Goal: Transaction & Acquisition: Purchase product/service

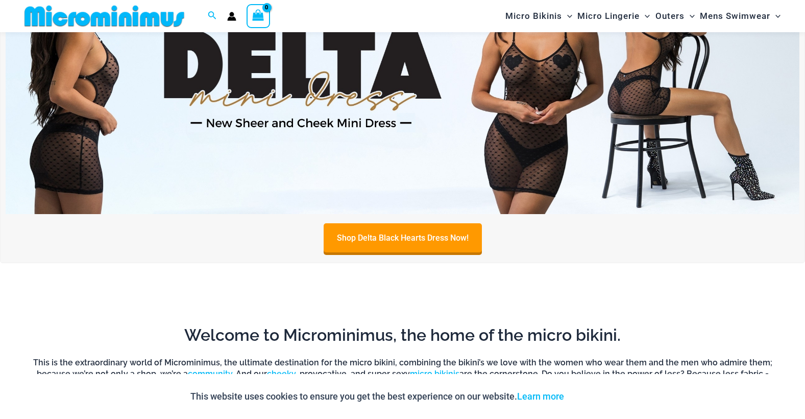
scroll to position [604, 0]
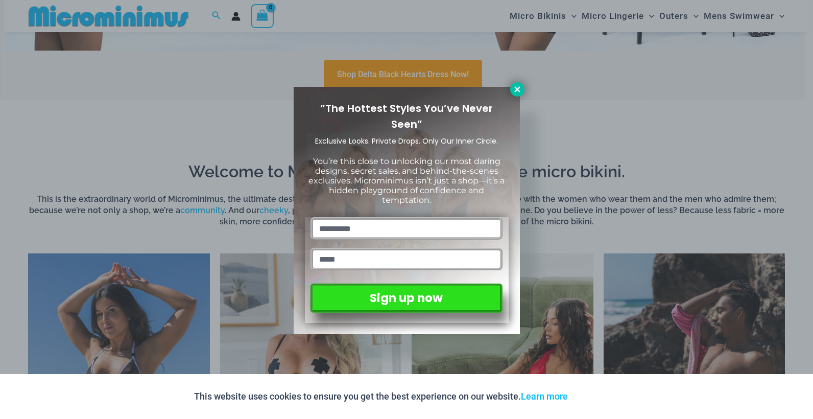
click at [513, 92] on icon at bounding box center [516, 89] width 9 height 9
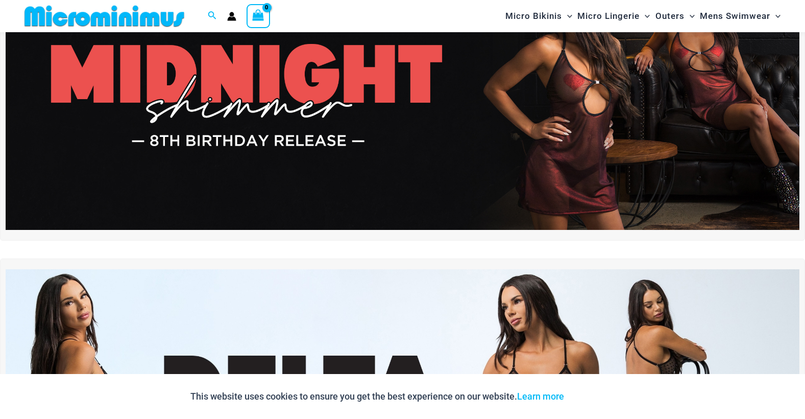
scroll to position [0, 0]
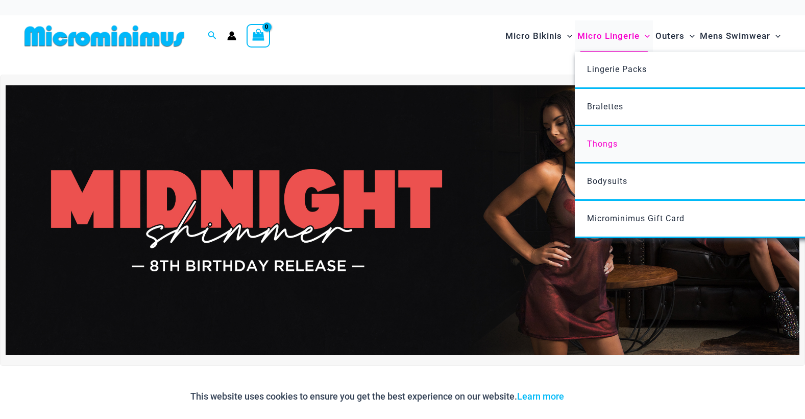
click at [601, 144] on span "Thongs" at bounding box center [602, 144] width 31 height 10
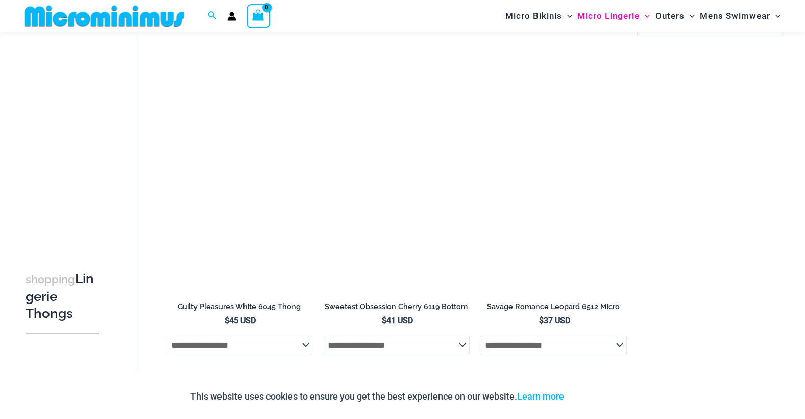
scroll to position [952, 0]
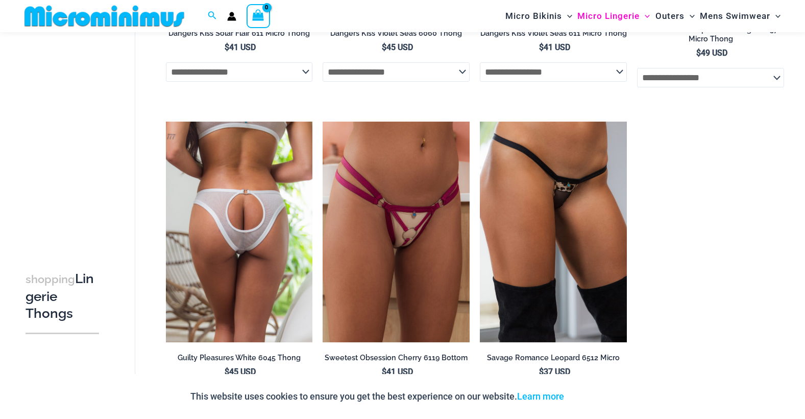
click at [234, 261] on img at bounding box center [239, 231] width 147 height 221
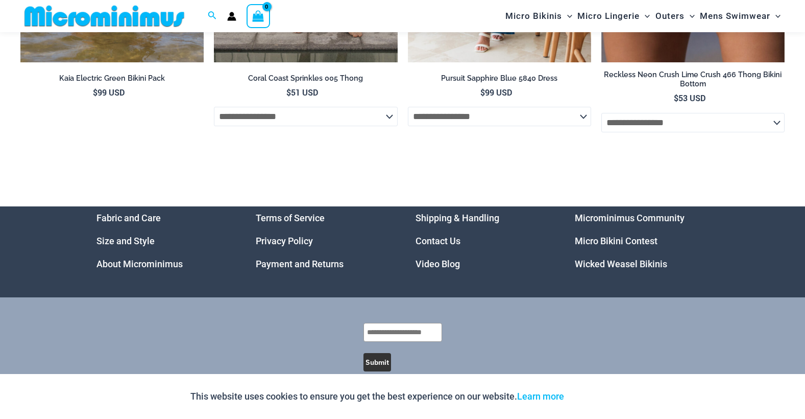
scroll to position [3432, 0]
